Goal: Communication & Community: Ask a question

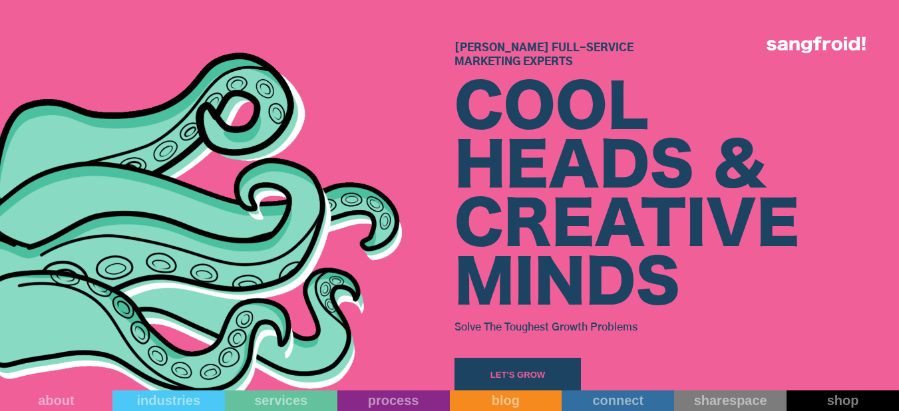
scroll to position [333, 0]
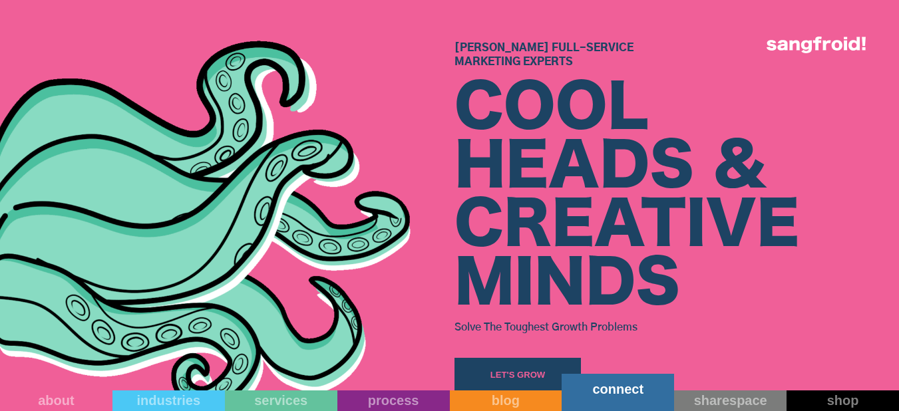
drag, startPoint x: 631, startPoint y: 396, endPoint x: 629, endPoint y: 389, distance: 7.6
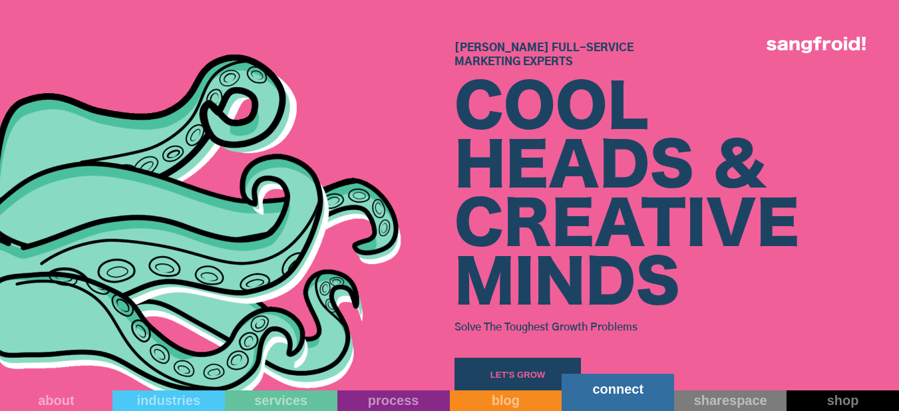
click at [630, 396] on link "connect" at bounding box center [617, 392] width 112 height 37
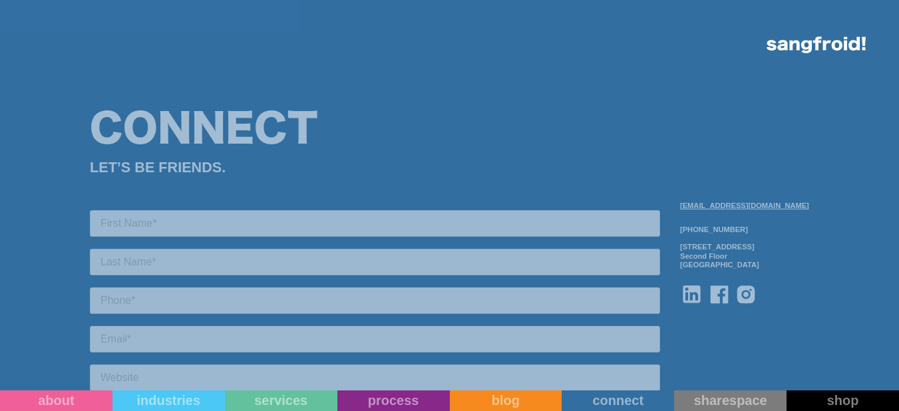
scroll to position [1330, 0]
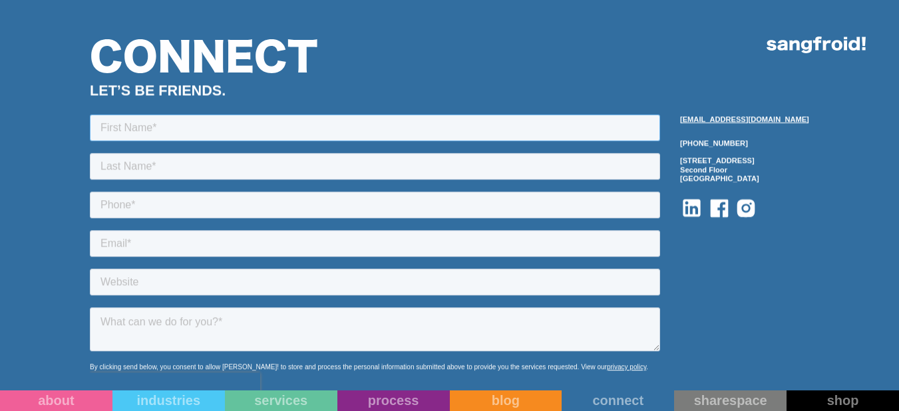
click at [224, 133] on input "text" at bounding box center [375, 127] width 570 height 27
type input "Sourav"
click at [189, 160] on input "text" at bounding box center [375, 165] width 570 height 27
type input "Bauri"
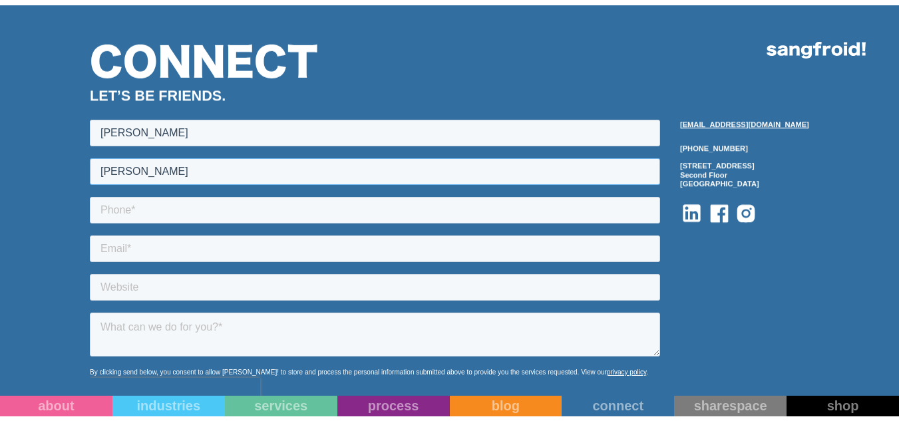
scroll to position [1397, 0]
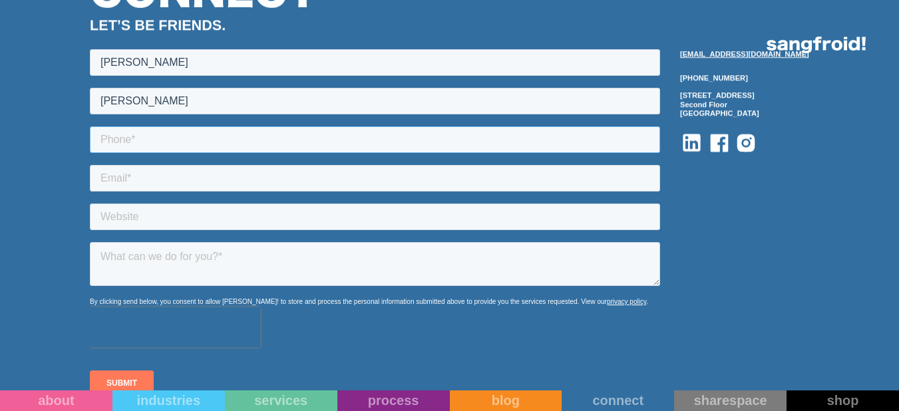
click at [176, 136] on input "tel" at bounding box center [375, 139] width 570 height 27
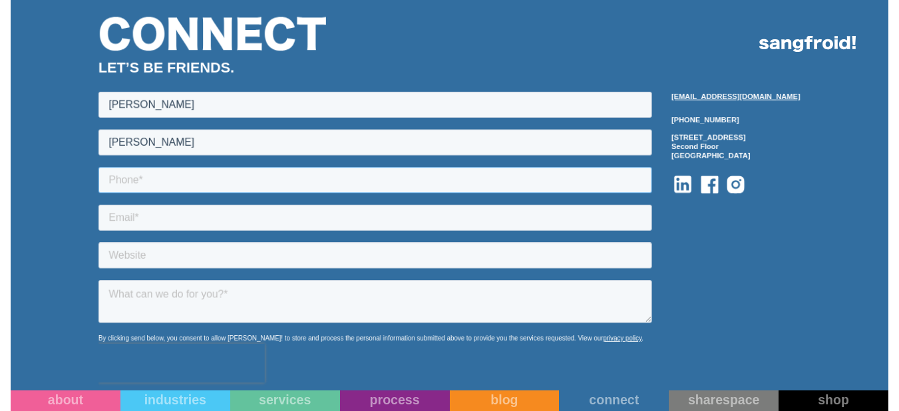
type input "+918388930098"
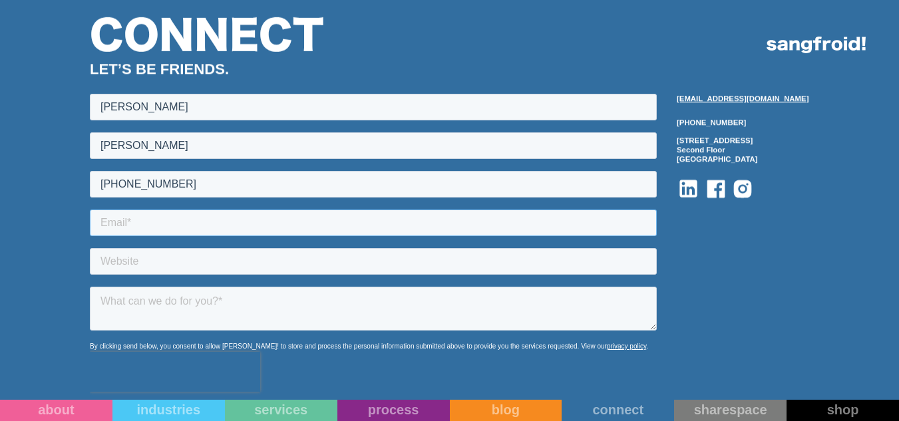
click at [206, 230] on input "email" at bounding box center [373, 222] width 567 height 27
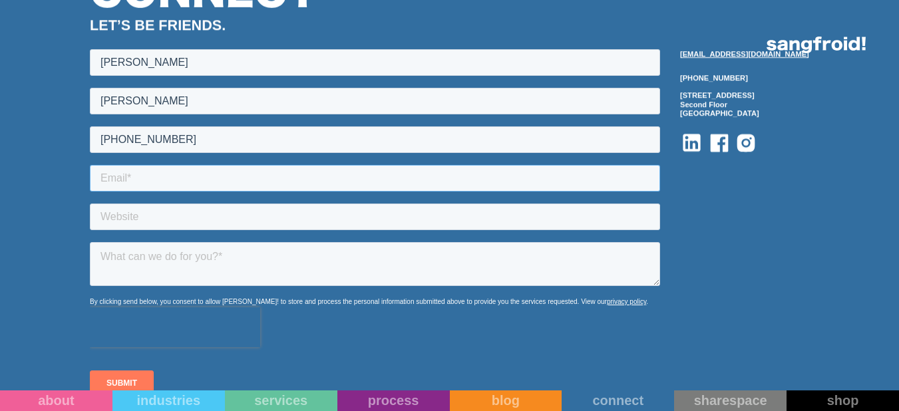
type input "sourav.digitallinkbuilding@gmail.com"
click at [212, 212] on input "text" at bounding box center [375, 216] width 570 height 27
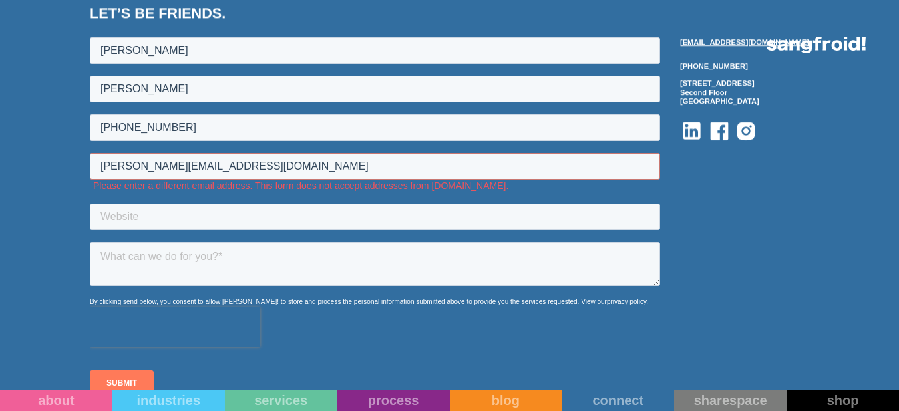
click at [775, 233] on div "info@sangfroidstudio.com 512-643-1092 1204 San Antonio St Second Floor Austin, …" at bounding box center [744, 219] width 129 height 394
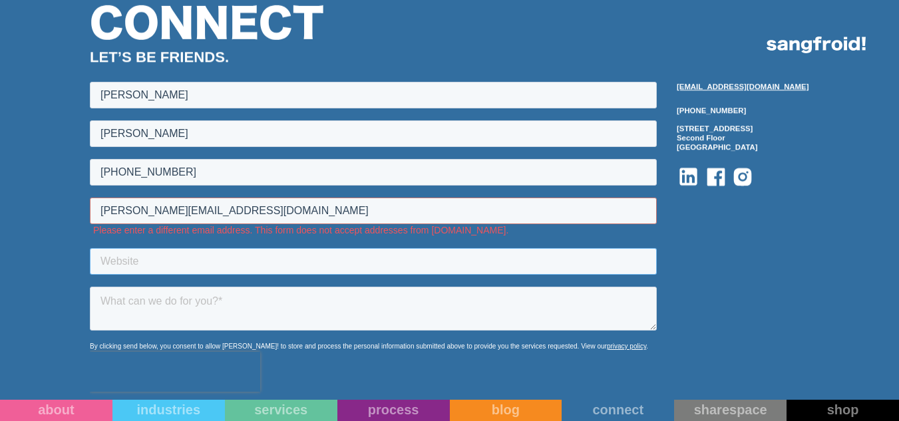
click at [193, 254] on input "text" at bounding box center [373, 260] width 567 height 27
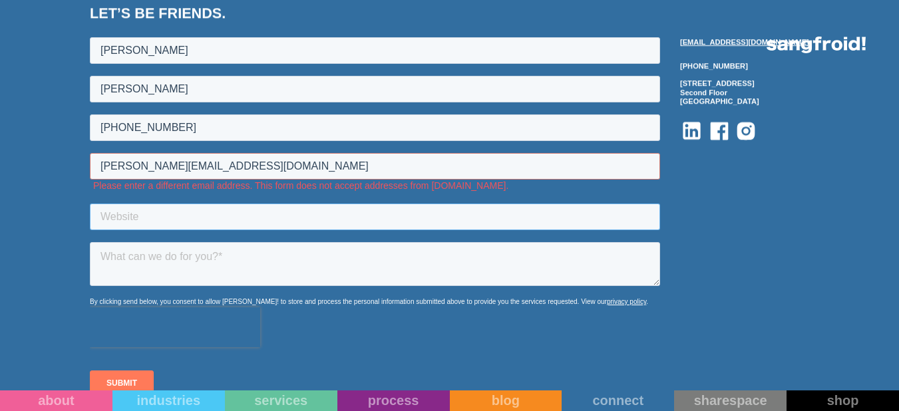
paste input "https://backlinkshouse.com/"
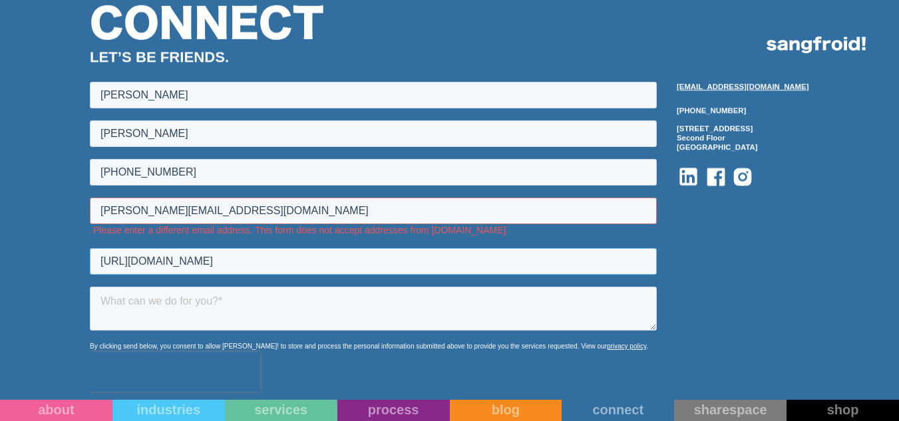
type input "https://backlinkshouse.com/"
click at [179, 303] on textarea at bounding box center [373, 308] width 567 height 44
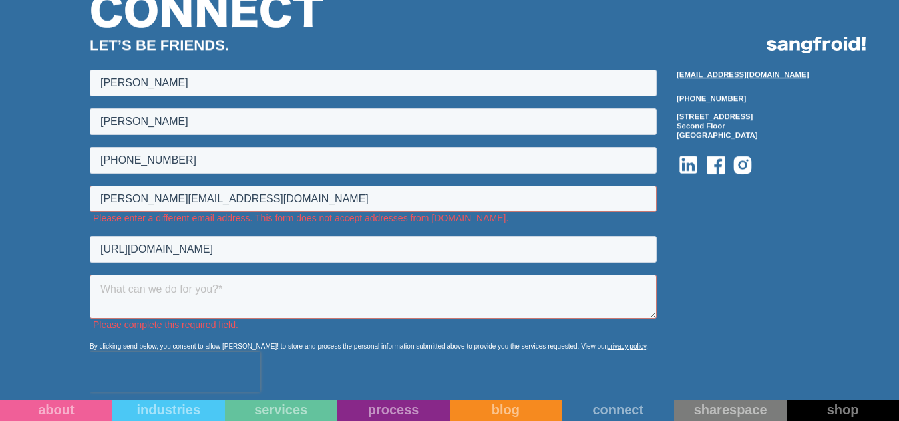
click at [855, 293] on div "Connect LET’S BE FRIENDS. info@sangfroidstudio.com 512-643-1092 1204 San Antoni…" at bounding box center [449, 225] width 899 height 544
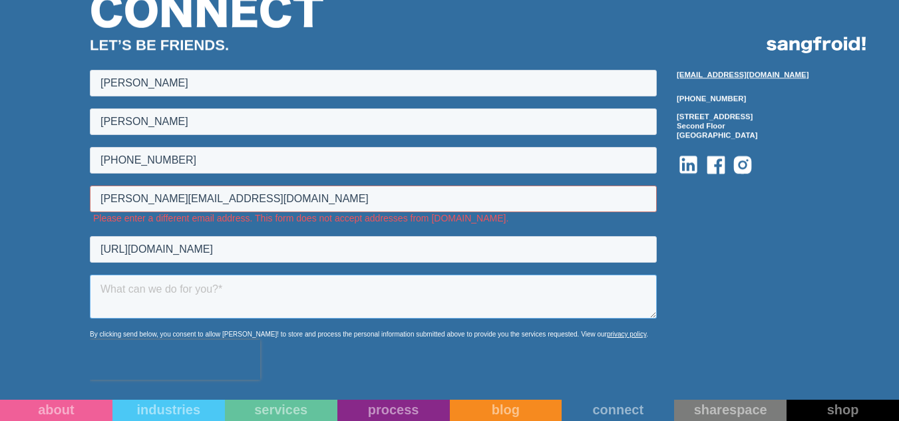
click at [442, 287] on textarea at bounding box center [373, 296] width 567 height 44
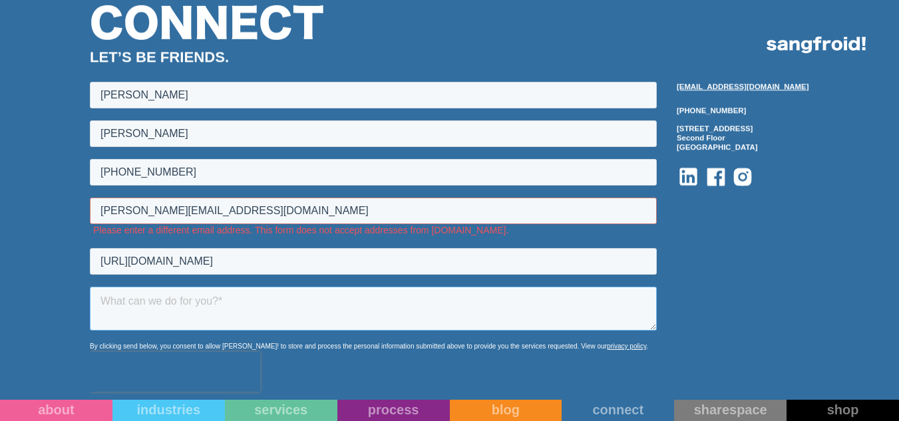
paste textarea "Hello, Greetings of the day! I hope you are doing well. I am providing guest po…"
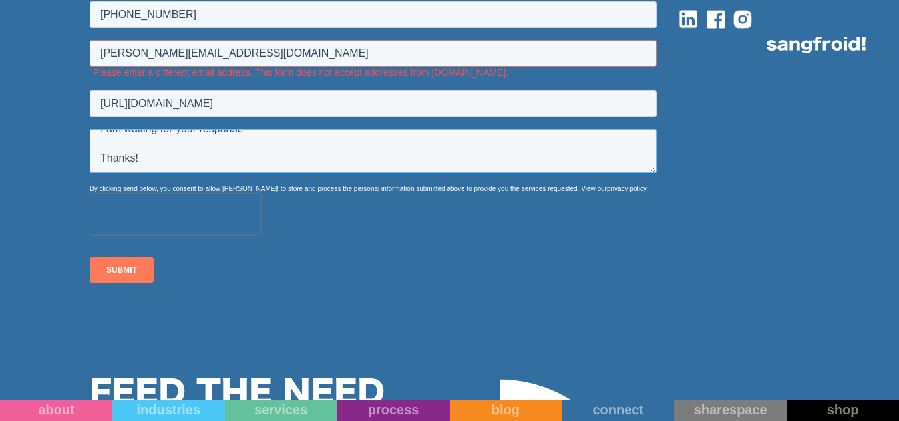
scroll to position [1597, 0]
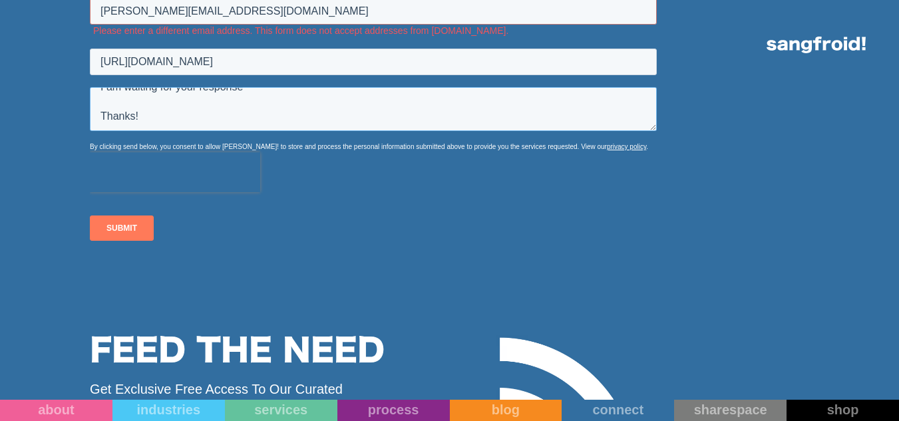
type textarea "Hello, Greetings of the day! I hope you are doing well. I am providing guest po…"
click at [118, 228] on input "SUBMIT" at bounding box center [122, 228] width 64 height 25
